Goal: Complete application form

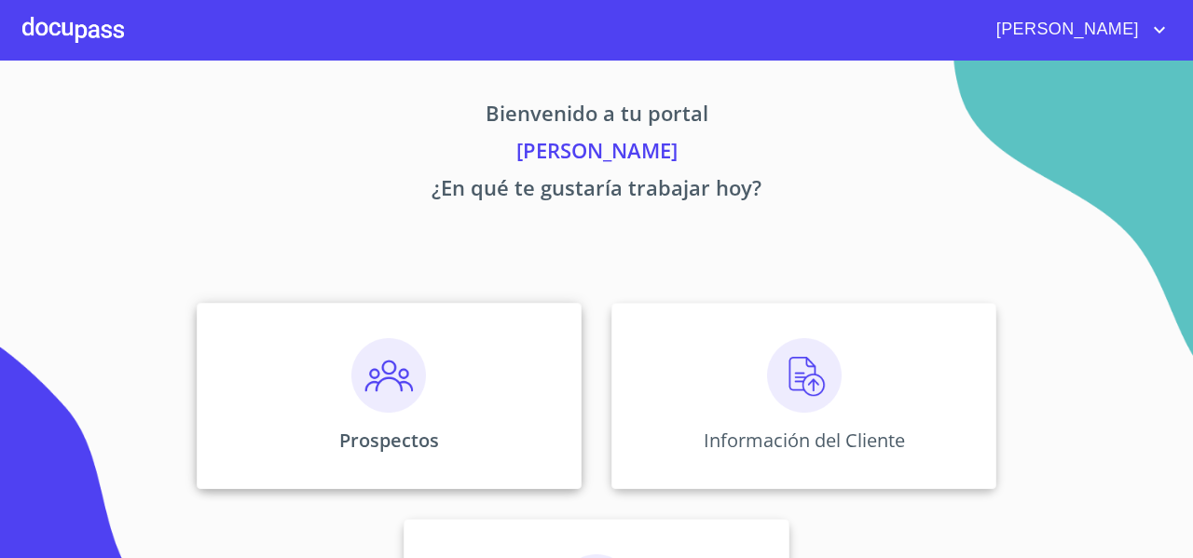
click at [406, 379] on img at bounding box center [388, 375] width 75 height 75
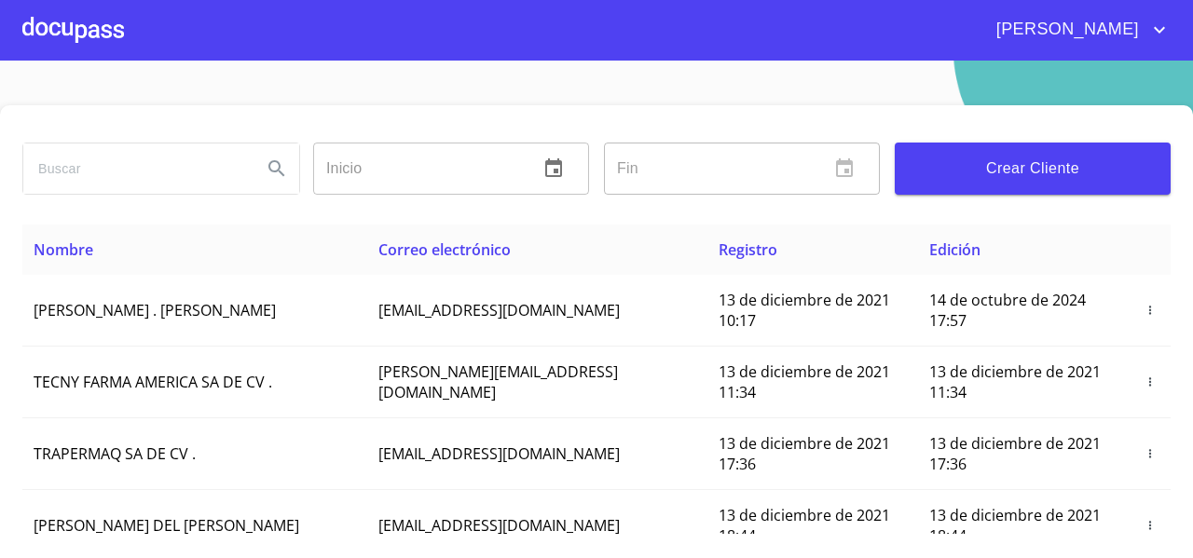
click at [161, 172] on input "search" at bounding box center [135, 169] width 224 height 50
type input "VERENICE"
click at [285, 158] on button "Search" at bounding box center [276, 168] width 45 height 45
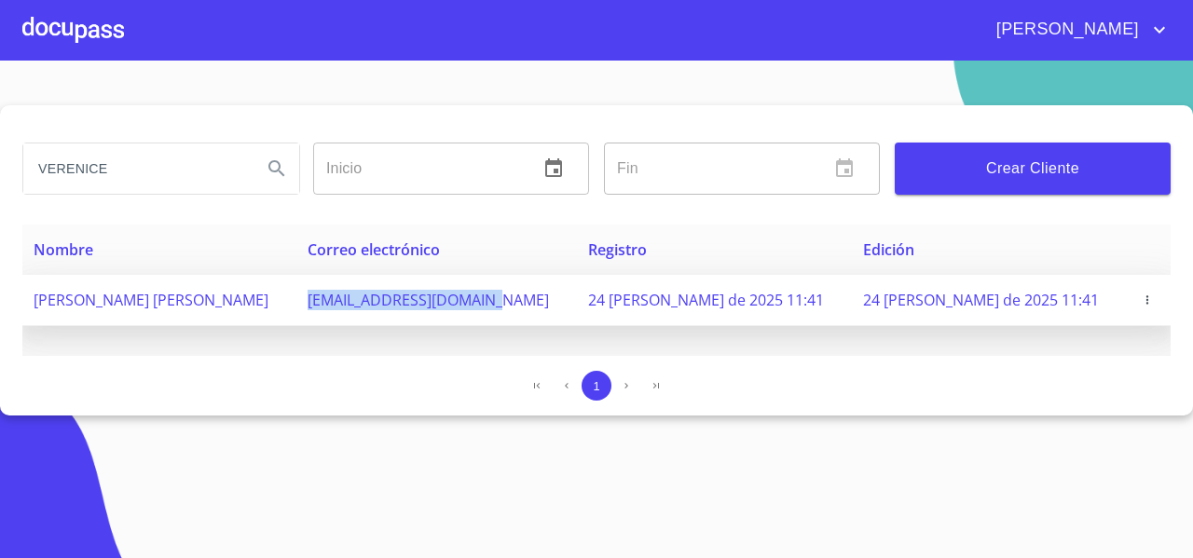
drag, startPoint x: 372, startPoint y: 303, endPoint x: 563, endPoint y: 305, distance: 191.1
click at [563, 305] on td "[EMAIL_ADDRESS][DOMAIN_NAME]" at bounding box center [436, 300] width 281 height 51
copy span "[EMAIL_ADDRESS][DOMAIN_NAME]"
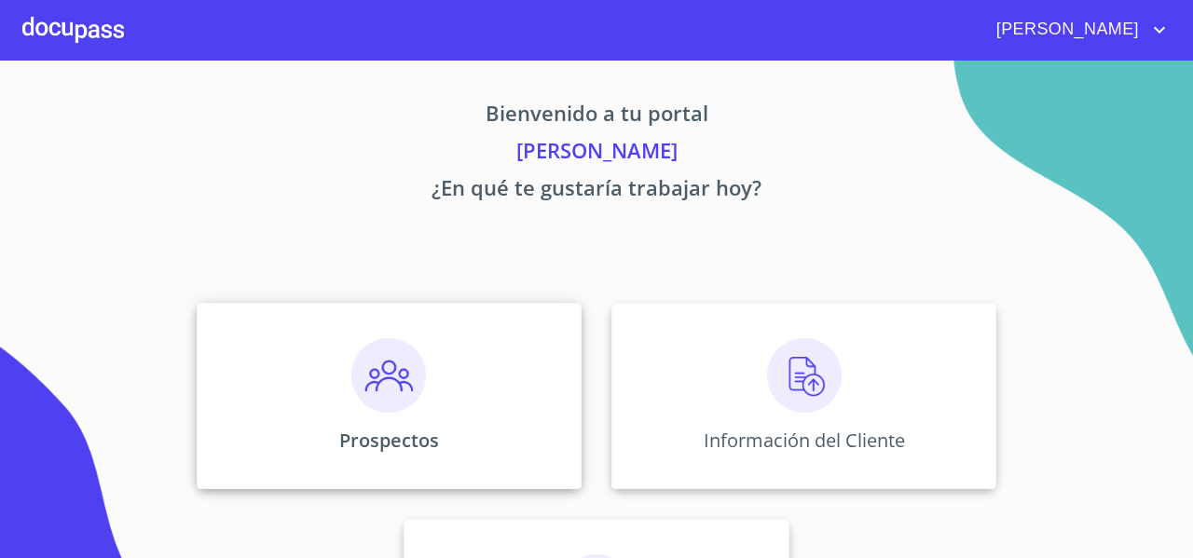
click at [299, 351] on div "Prospectos" at bounding box center [389, 396] width 385 height 186
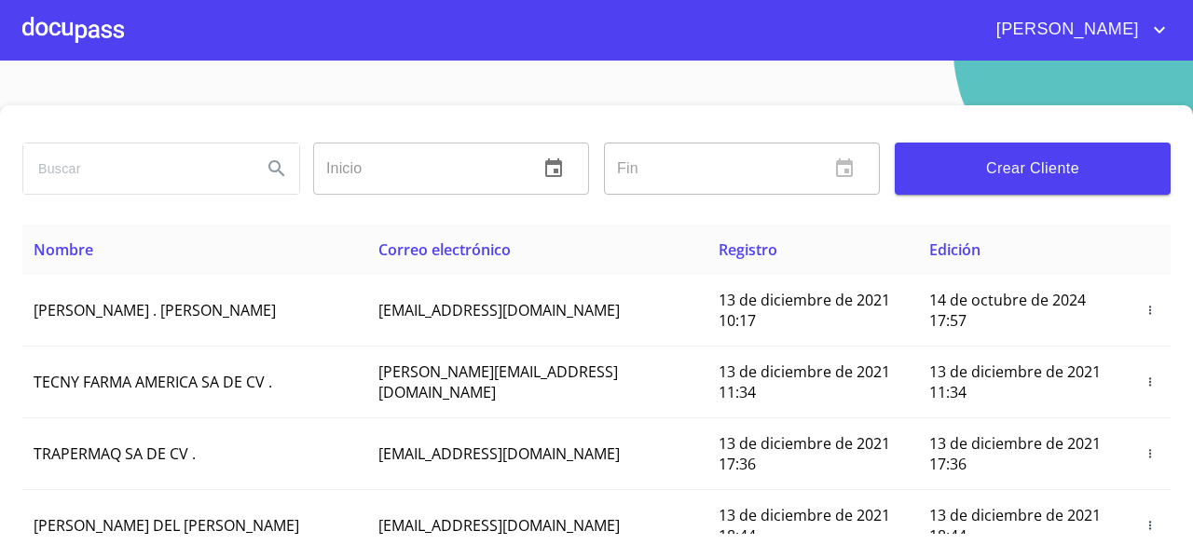
click at [38, 48] on div at bounding box center [73, 30] width 102 height 60
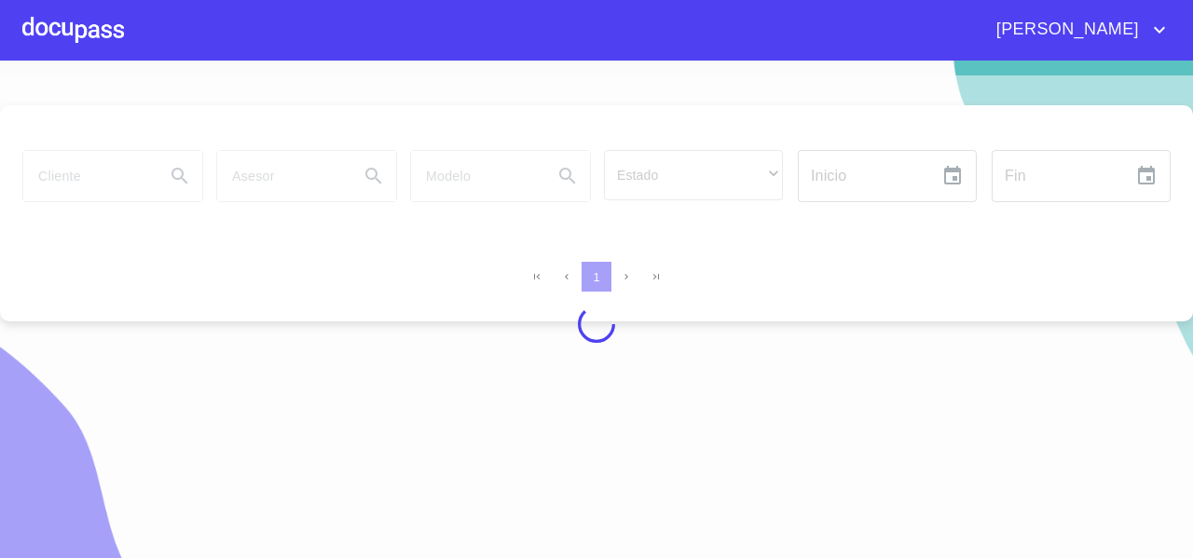
click at [103, 181] on div at bounding box center [596, 325] width 1193 height 498
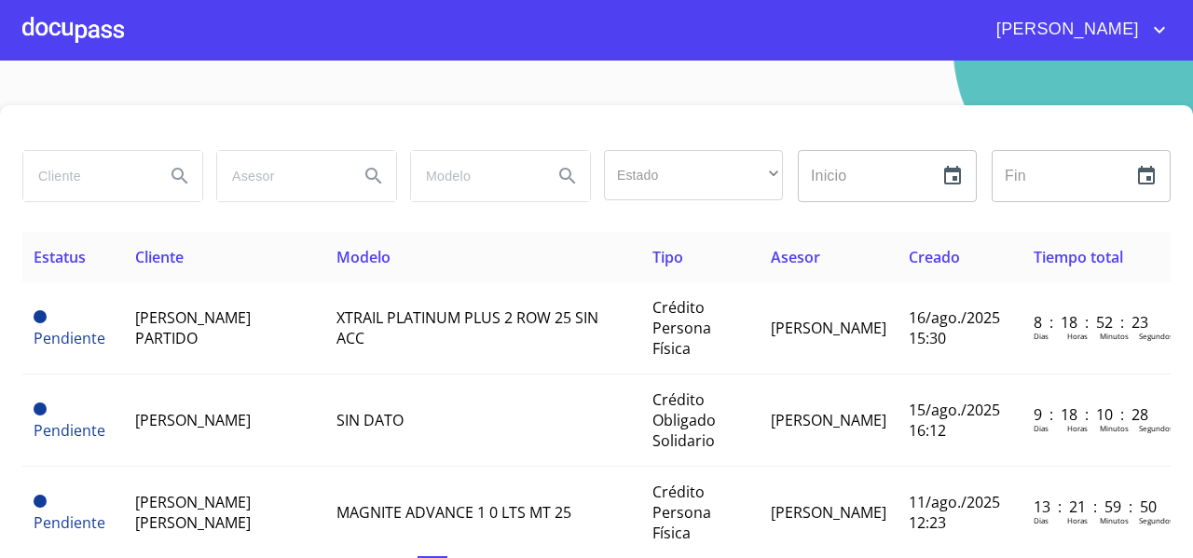
click at [103, 181] on input "search" at bounding box center [86, 176] width 127 height 50
type input "VERENICE"
click at [169, 176] on icon "Search" at bounding box center [180, 176] width 22 height 22
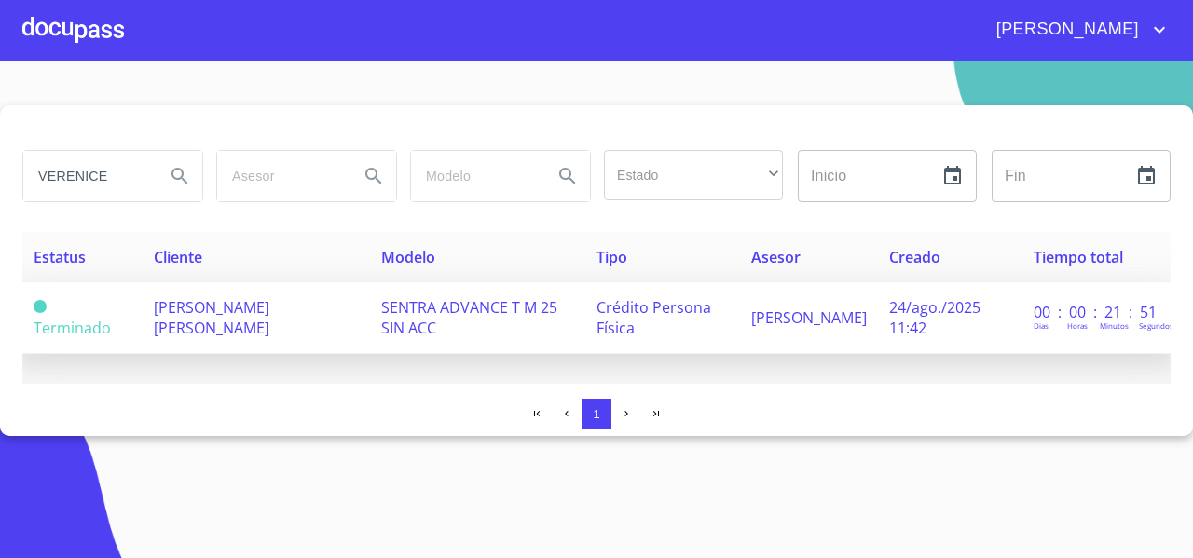
click at [296, 320] on td "[PERSON_NAME] [PERSON_NAME]" at bounding box center [256, 318] width 227 height 72
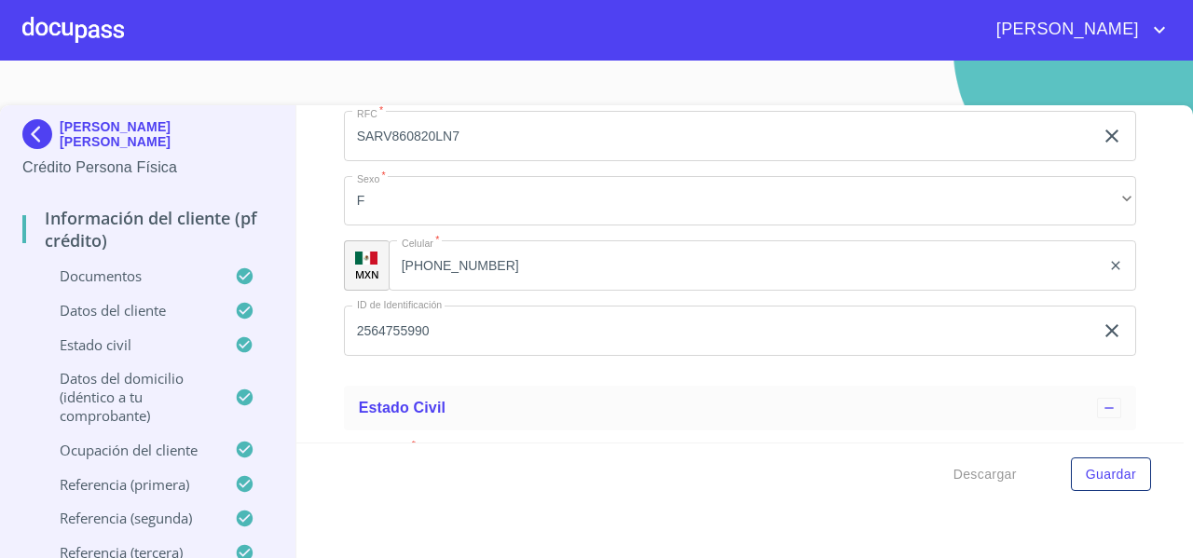
scroll to position [6510, 0]
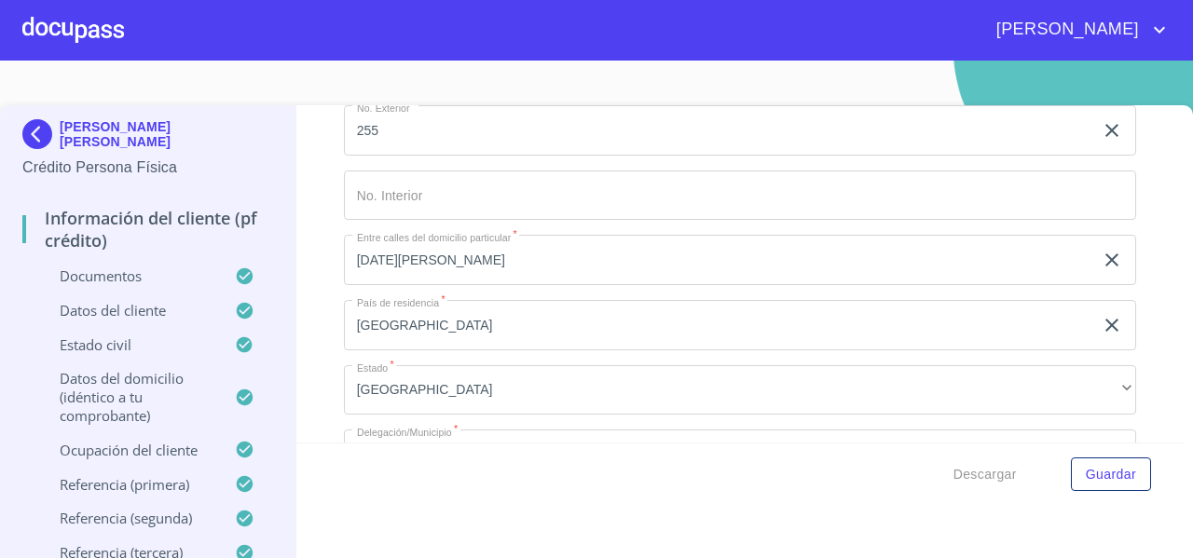
drag, startPoint x: 524, startPoint y: 187, endPoint x: 438, endPoint y: 205, distance: 87.6
paste input "33)22405887"
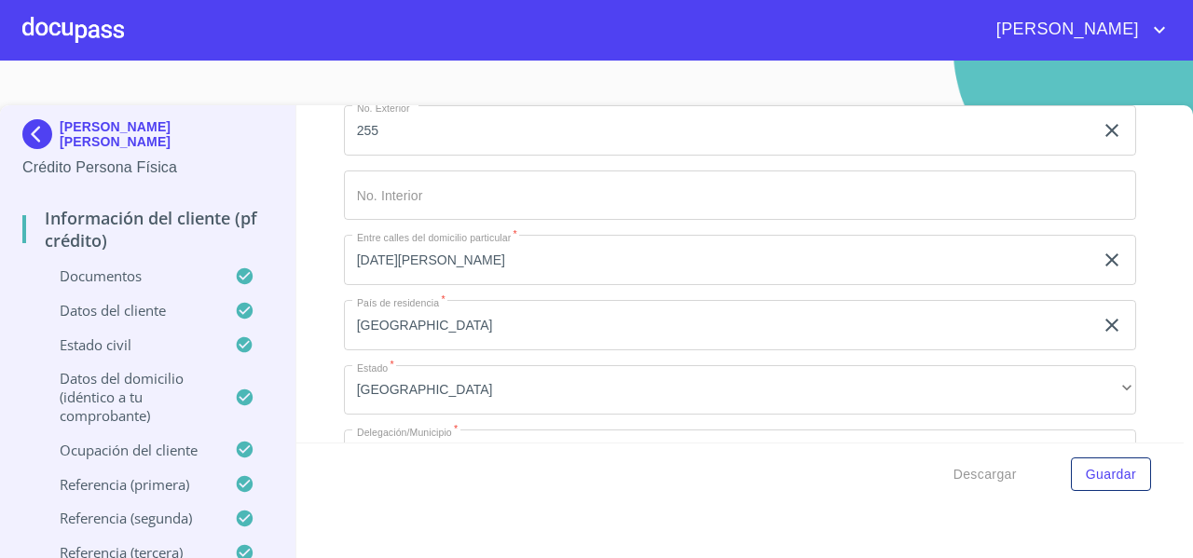
drag, startPoint x: 432, startPoint y: 256, endPoint x: 531, endPoint y: 271, distance: 100.9
type input "2564755990"
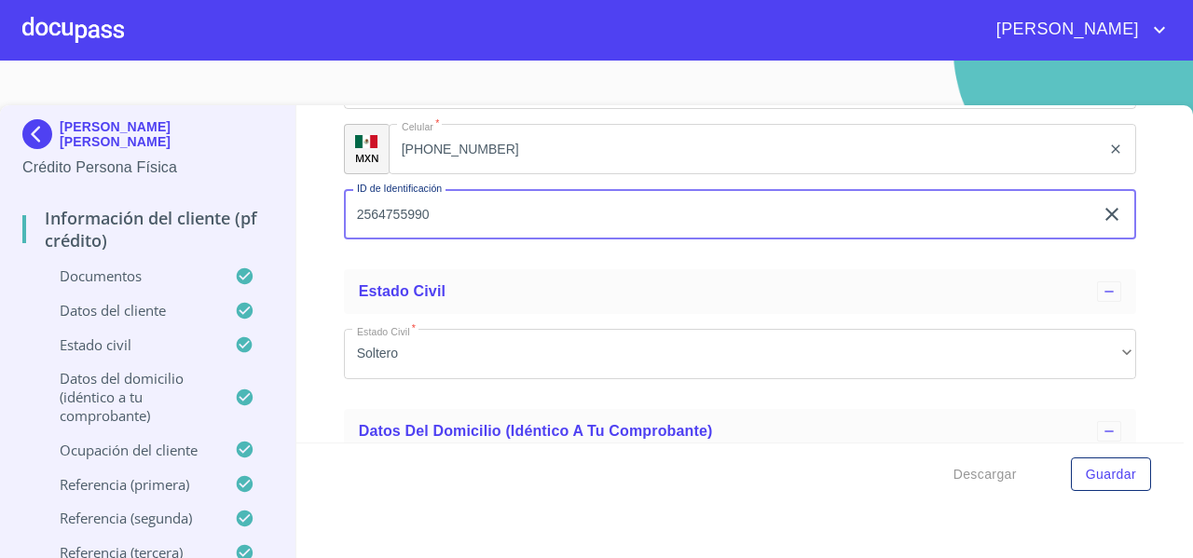
scroll to position [6170, 0]
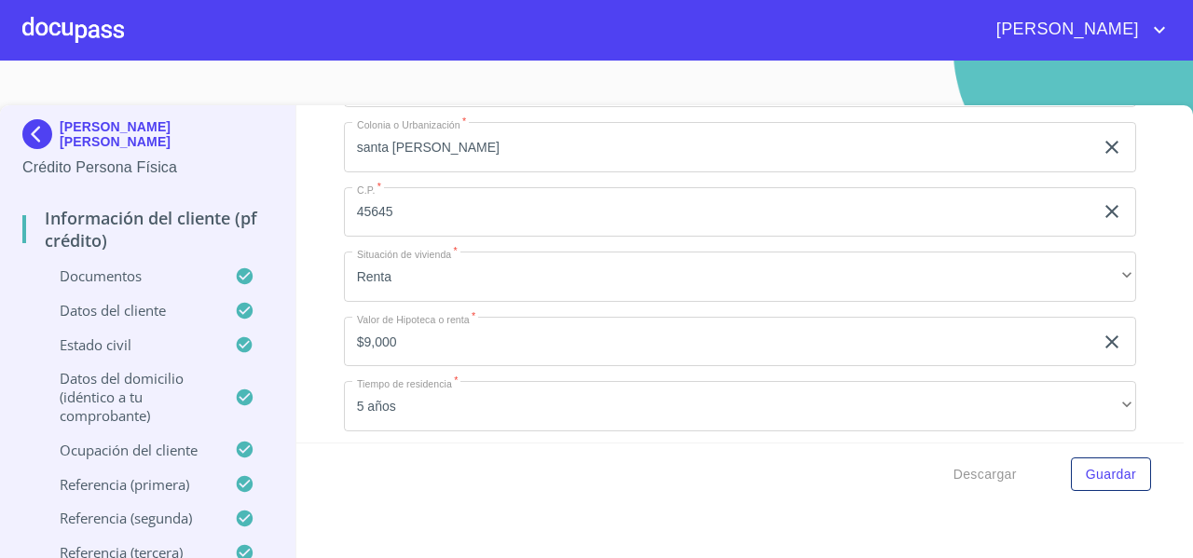
scroll to position [6883, 0]
drag, startPoint x: 349, startPoint y: 156, endPoint x: 423, endPoint y: 158, distance: 74.6
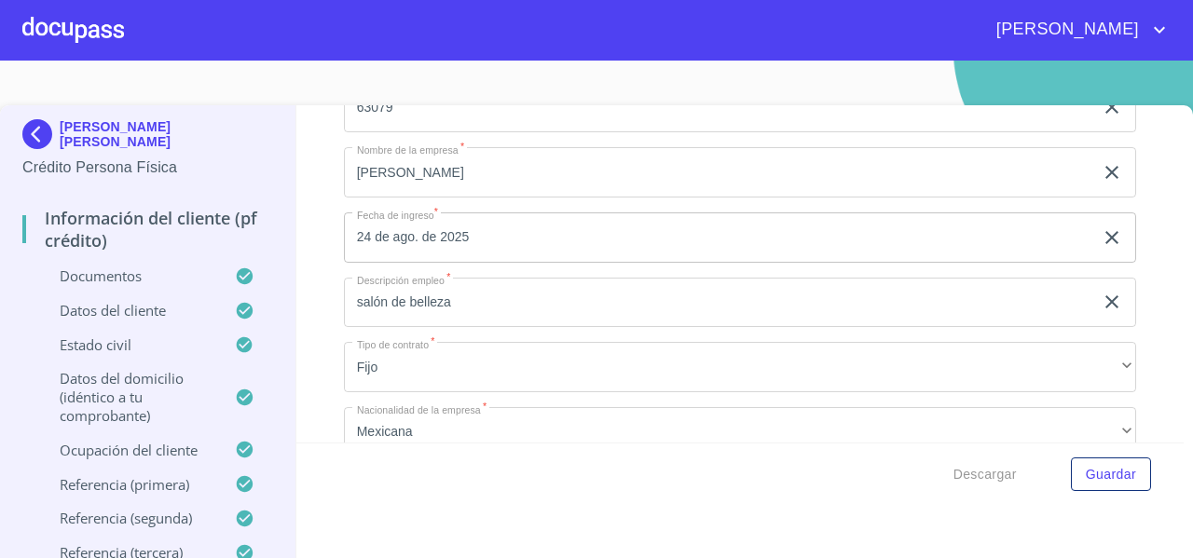
scroll to position [7388, 0]
drag, startPoint x: 198, startPoint y: 147, endPoint x: 62, endPoint y: 67, distance: 158.0
click at [62, 67] on section "VERENICE CAROLINA SALCEDO RAMOS Crédito Persona Física Información del cliente …" at bounding box center [596, 310] width 1193 height 498
copy p "[PERSON_NAME] [PERSON_NAME]"
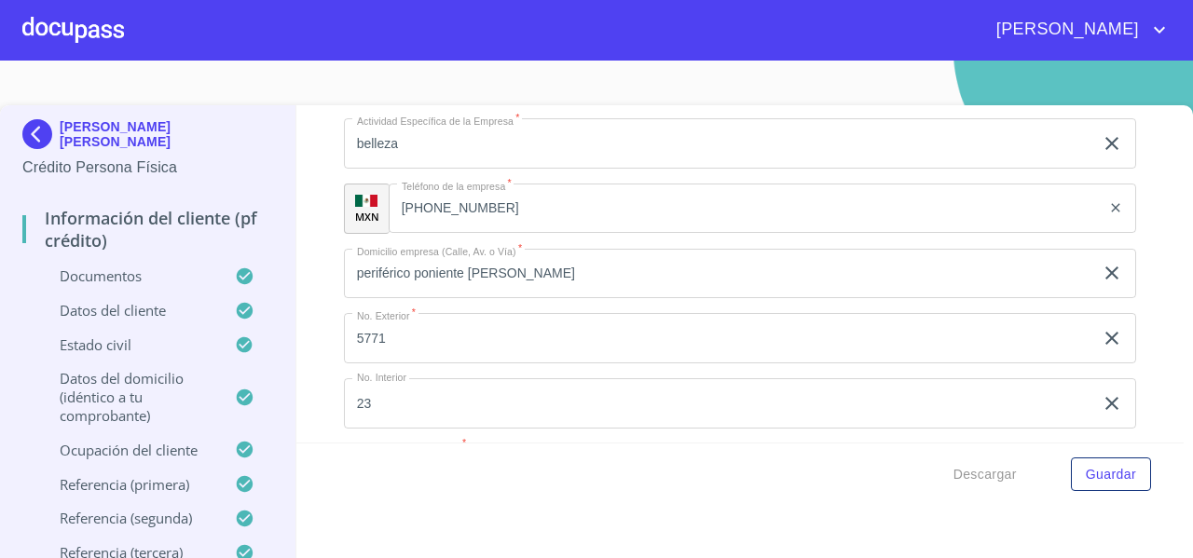
scroll to position [7805, 0]
click at [313, 327] on div "Información del cliente (PF crédito) Documentos Documento de identificación   *…" at bounding box center [740, 273] width 888 height 337
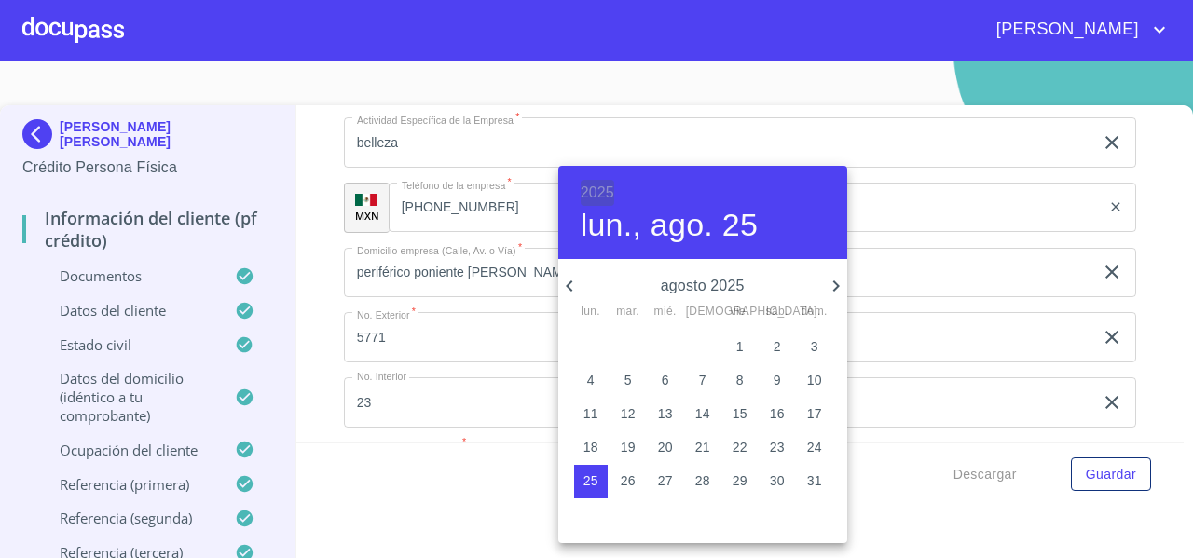
click at [598, 189] on h6 "2025" at bounding box center [598, 193] width 34 height 26
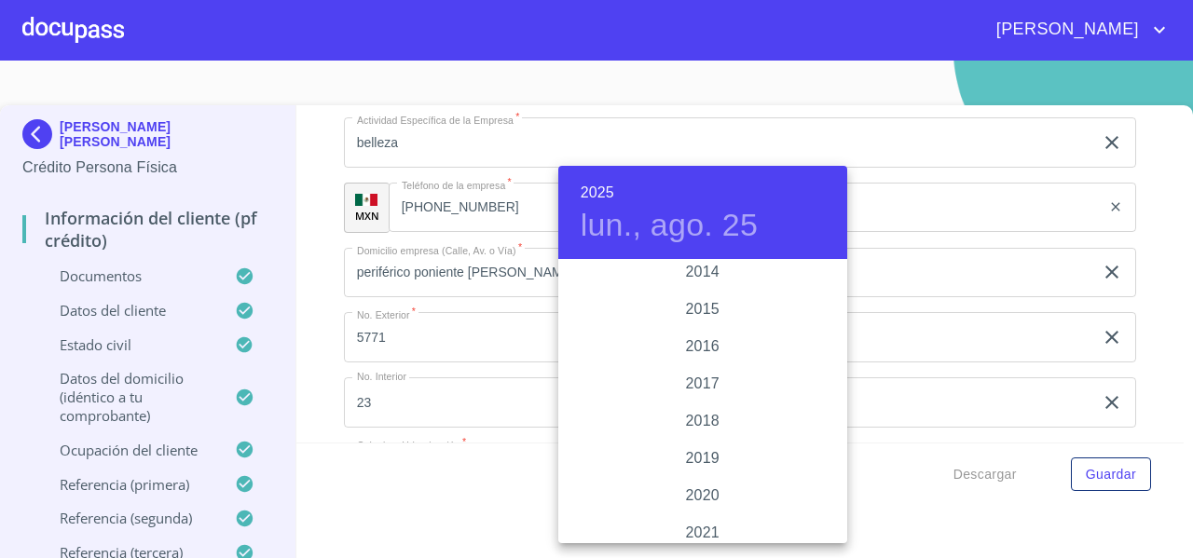
scroll to position [3321, 0]
click at [694, 444] on div "2018" at bounding box center [702, 426] width 289 height 37
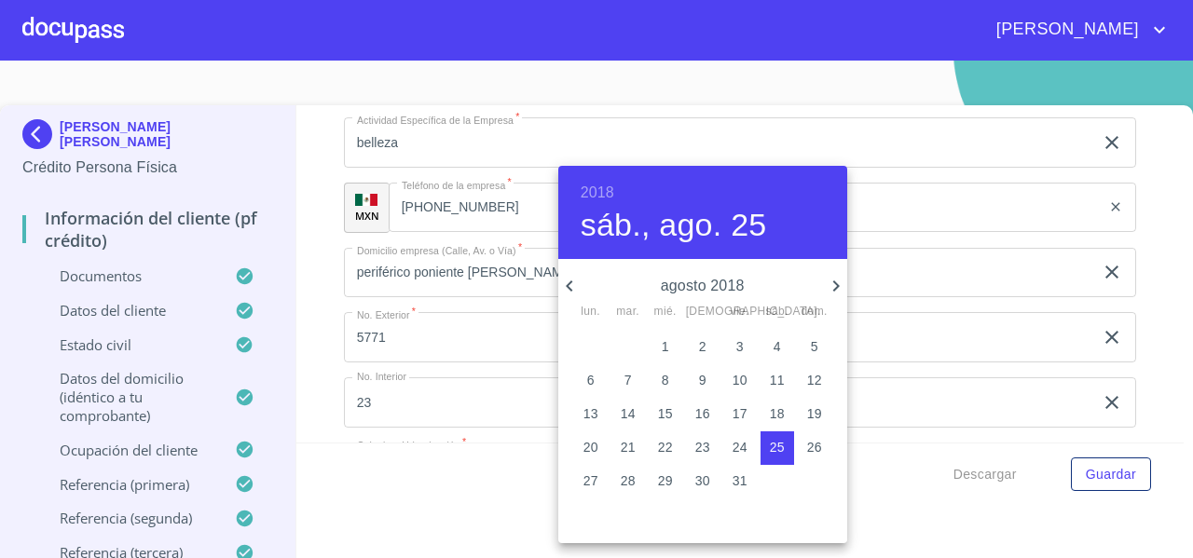
click at [694, 444] on span "23" at bounding box center [703, 447] width 34 height 19
click at [565, 284] on icon "button" at bounding box center [569, 286] width 22 height 22
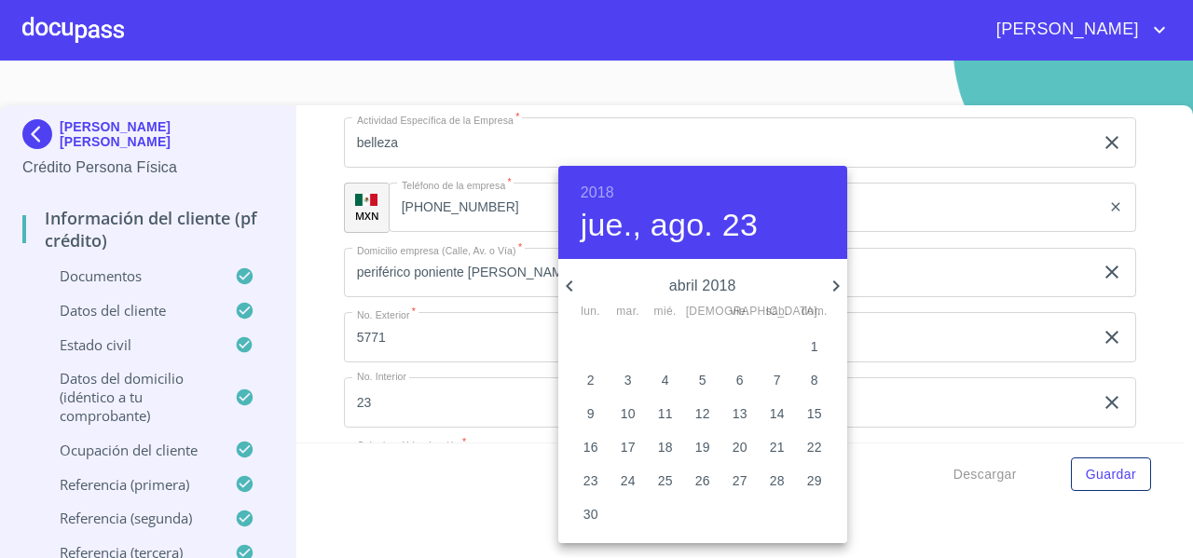
click at [832, 288] on icon "button" at bounding box center [836, 286] width 22 height 22
click at [627, 357] on button "1" at bounding box center [629, 348] width 34 height 34
type input "1 de may. de 2018"
click at [316, 295] on div at bounding box center [596, 279] width 1193 height 558
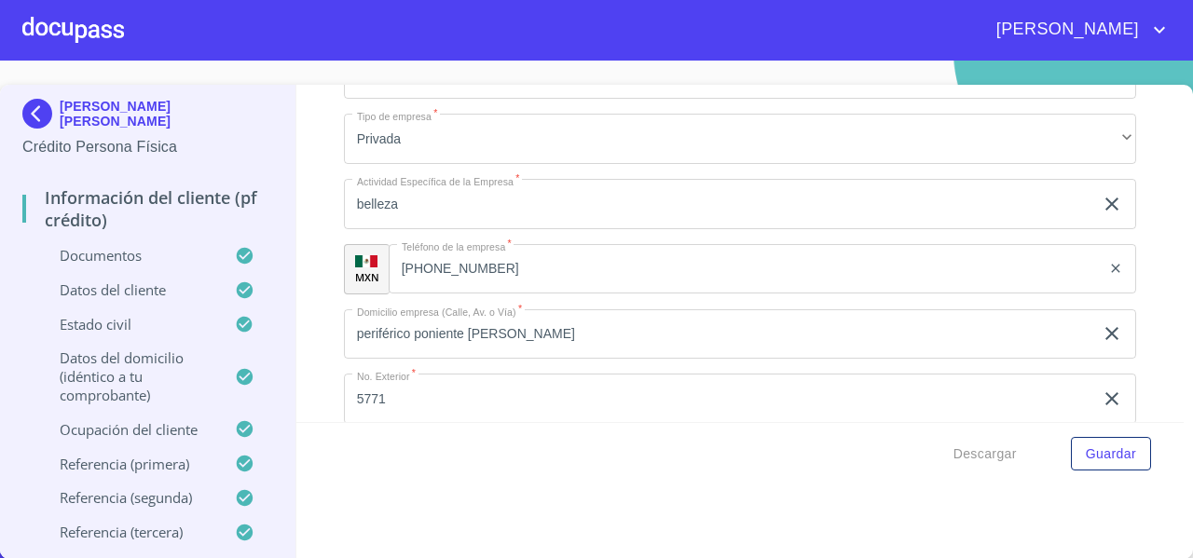
scroll to position [7715, 0]
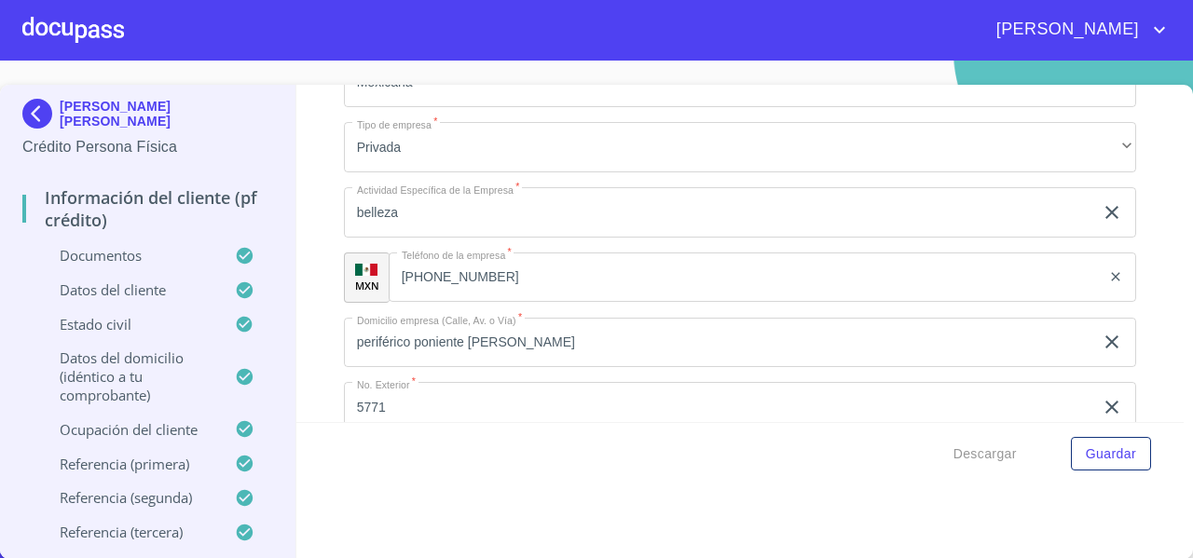
type input "60000"
click at [337, 296] on div "Información del cliente (PF crédito) Documentos Documento de identificación   *…" at bounding box center [740, 253] width 888 height 337
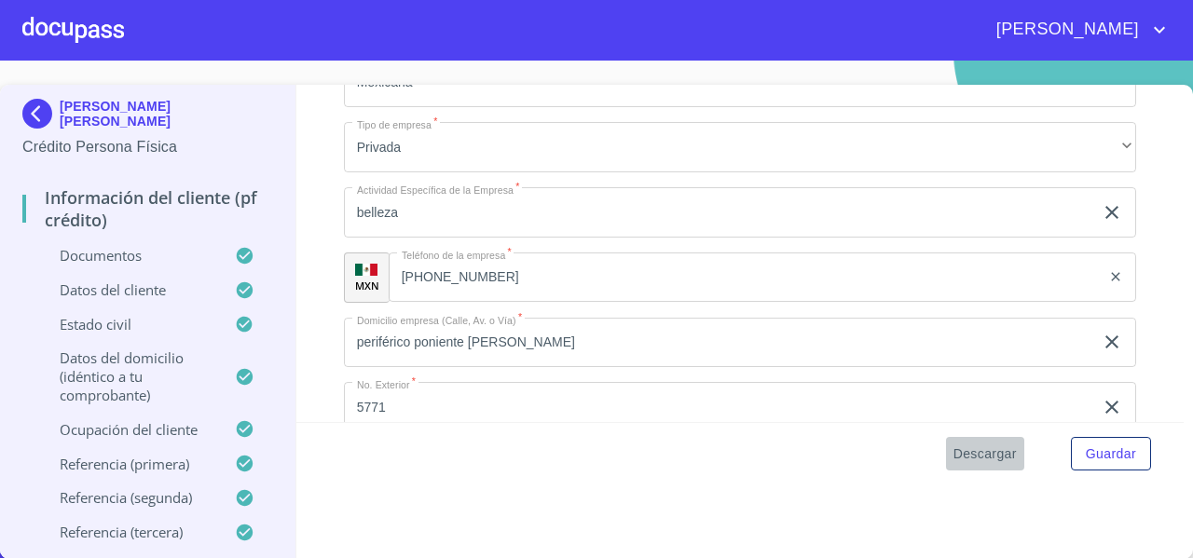
click at [954, 459] on span "Descargar" at bounding box center [985, 454] width 63 height 23
click at [207, 152] on p "Crédito Persona Física" at bounding box center [147, 147] width 251 height 22
drag, startPoint x: 187, startPoint y: 127, endPoint x: 62, endPoint y: 68, distance: 138.0
click at [62, 68] on section "VERENICE CAROLINA SALCEDO RAMOS Crédito Persona Física Información del cliente …" at bounding box center [596, 310] width 1193 height 498
copy p "[PERSON_NAME] [PERSON_NAME]"
